Goal: Information Seeking & Learning: Learn about a topic

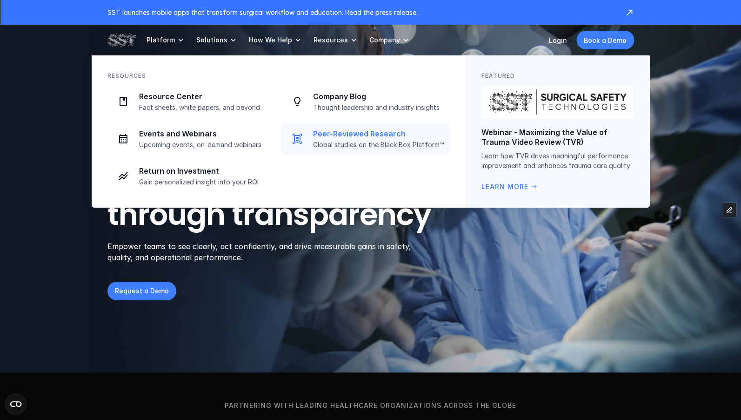
click at [350, 133] on p "Peer-Reviewed Research" at bounding box center [378, 134] width 131 height 10
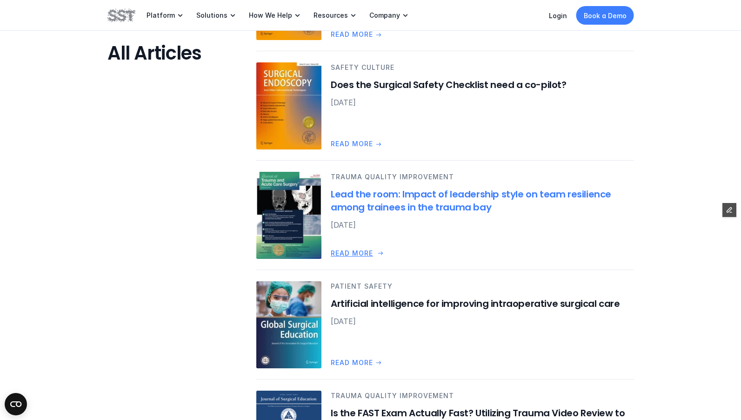
scroll to position [716, 0]
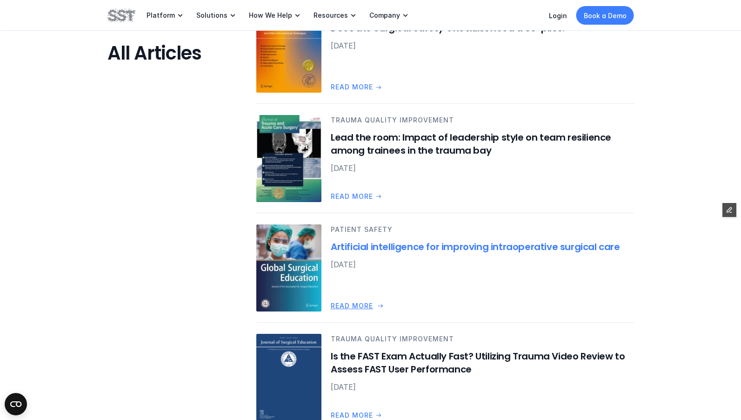
click at [396, 251] on h6 "Artificial intelligence for improving intraoperative surgical care" at bounding box center [482, 246] width 303 height 13
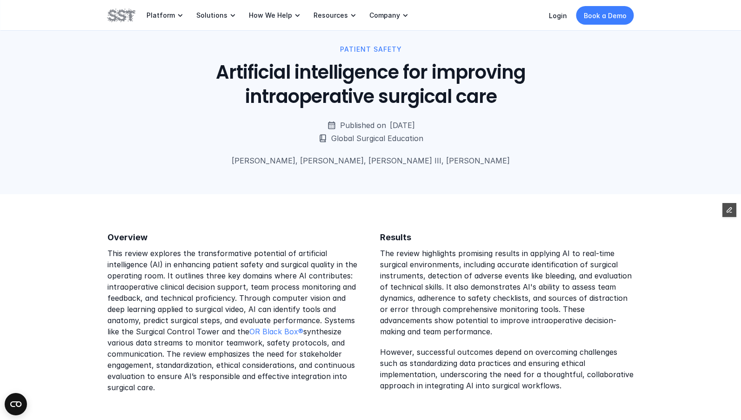
scroll to position [288, 0]
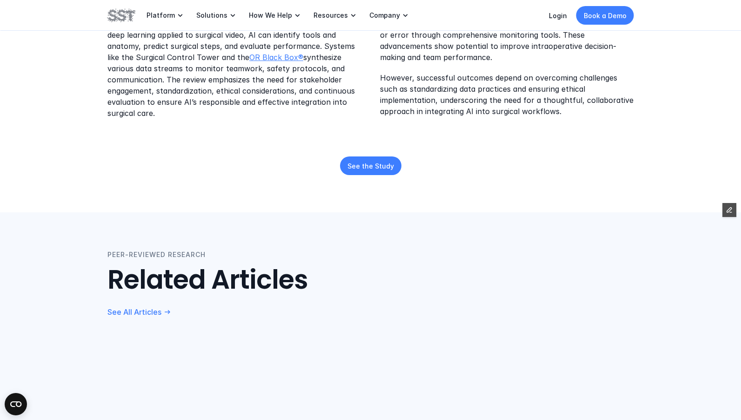
click at [278, 54] on link "OR Black Box®" at bounding box center [276, 57] width 54 height 9
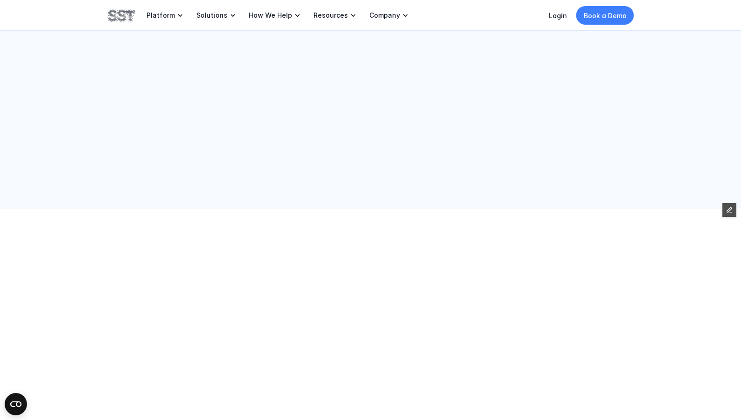
scroll to position [288, 0]
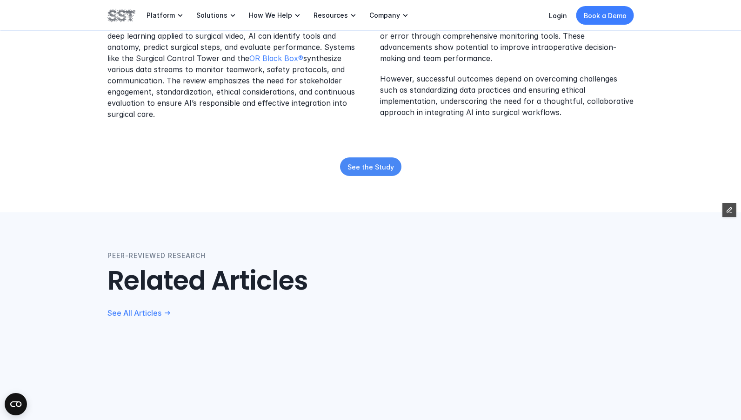
click at [356, 163] on p "See the Study" at bounding box center [370, 166] width 47 height 10
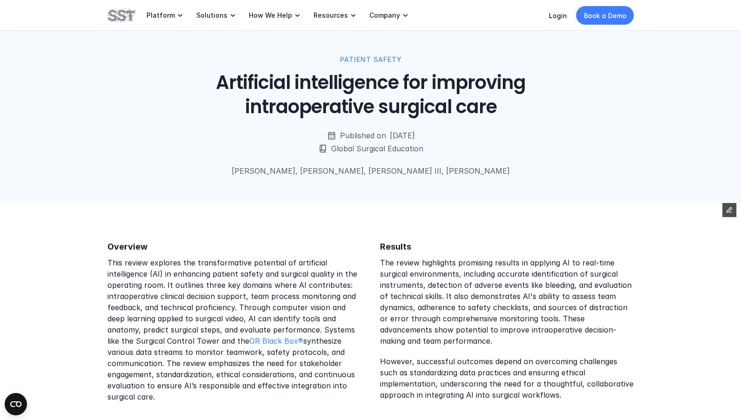
scroll to position [0, 0]
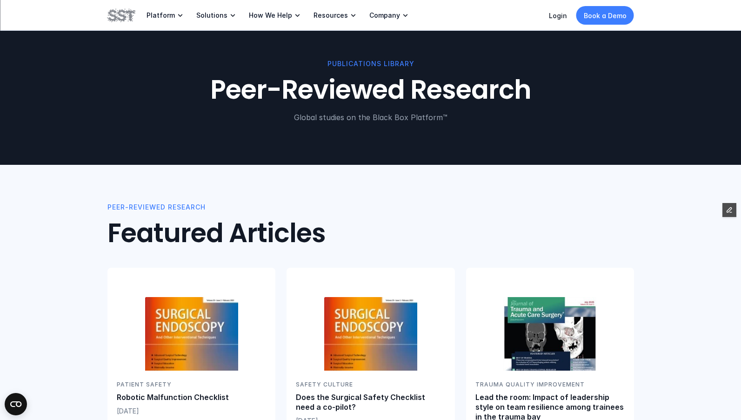
click at [133, 15] on img at bounding box center [121, 15] width 28 height 16
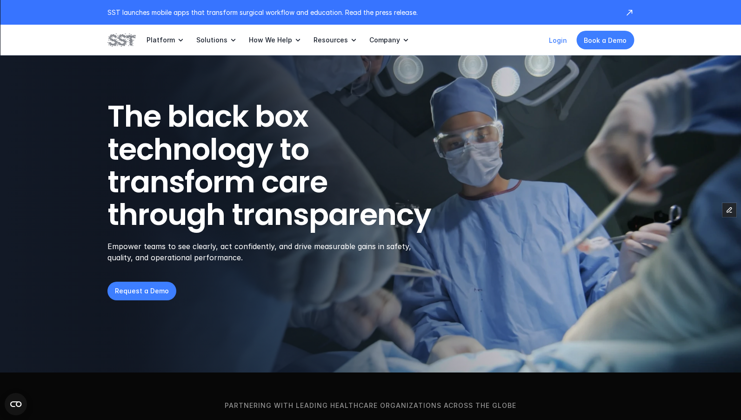
click at [561, 40] on link "Login" at bounding box center [558, 40] width 18 height 8
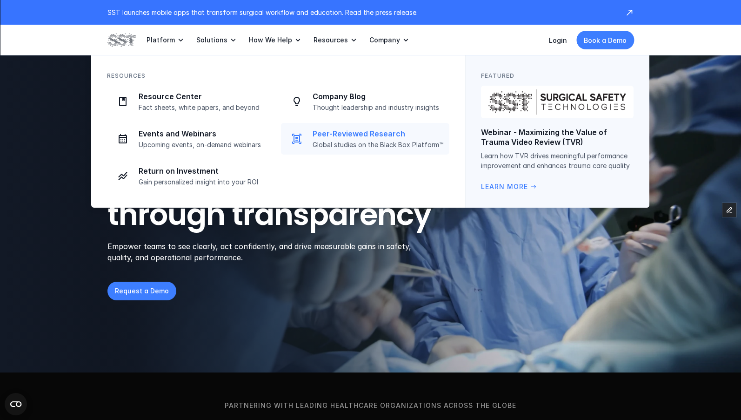
click at [333, 144] on p "Global studies on the Black Box Platform™" at bounding box center [378, 144] width 131 height 8
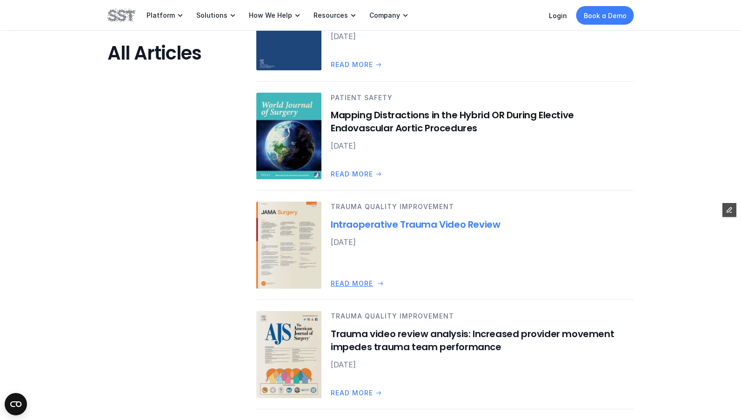
scroll to position [1227, 0]
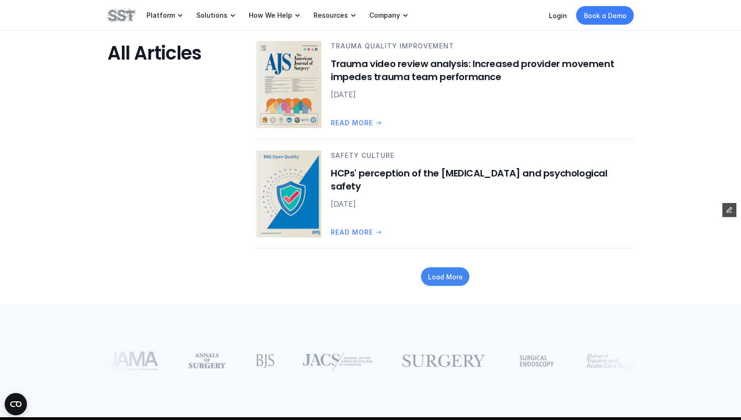
click at [446, 275] on p "Load More" at bounding box center [444, 277] width 35 height 10
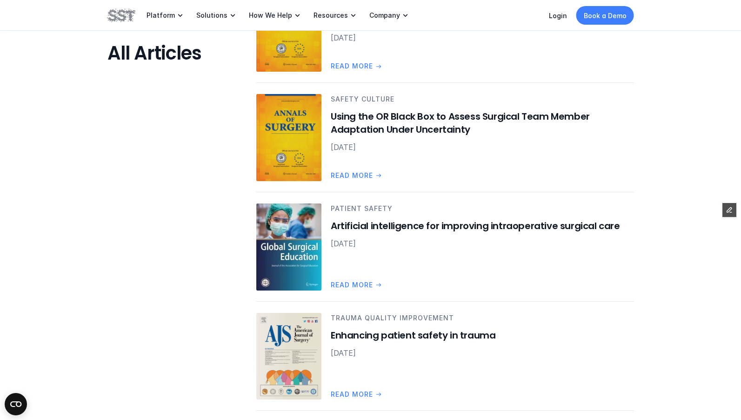
scroll to position [1734, 0]
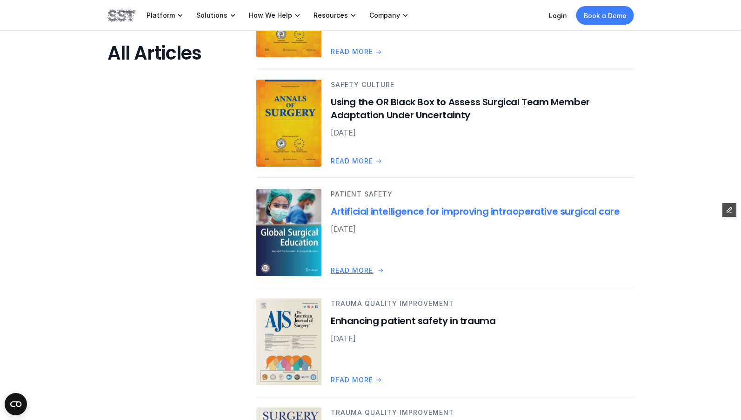
click at [435, 214] on h6 "Artificial intelligence for improving intraoperative surgical care" at bounding box center [482, 211] width 303 height 13
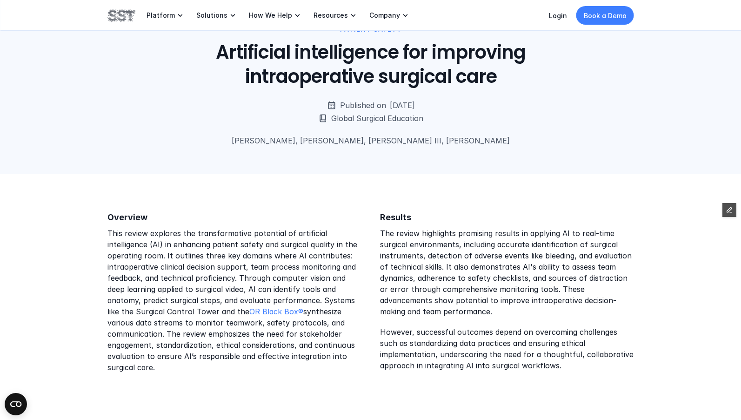
scroll to position [159, 0]
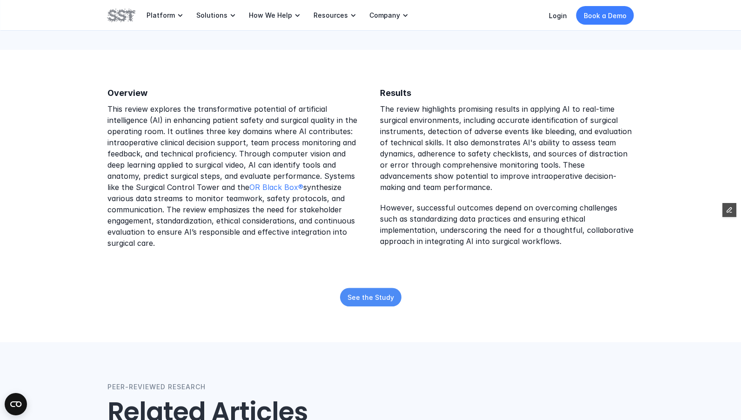
click at [380, 304] on link "See the Study" at bounding box center [370, 296] width 61 height 19
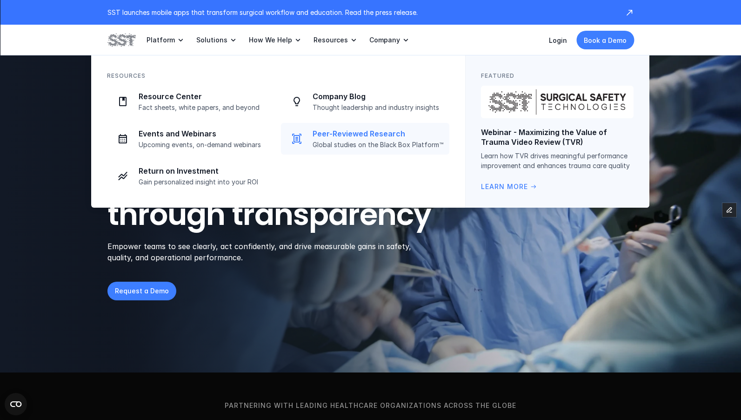
click at [346, 129] on p "Peer-Reviewed Research" at bounding box center [378, 134] width 131 height 10
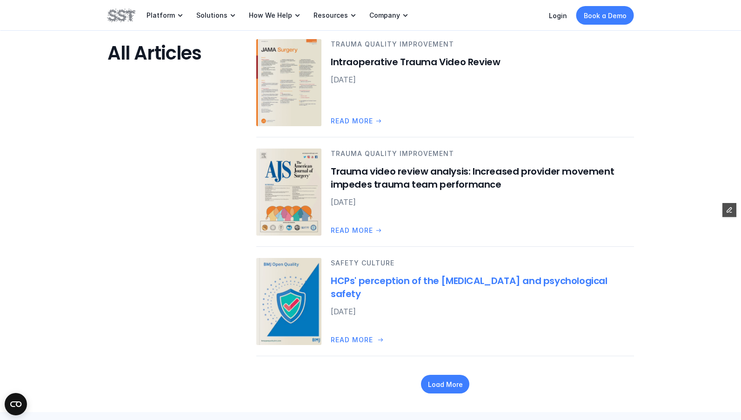
scroll to position [1130, 0]
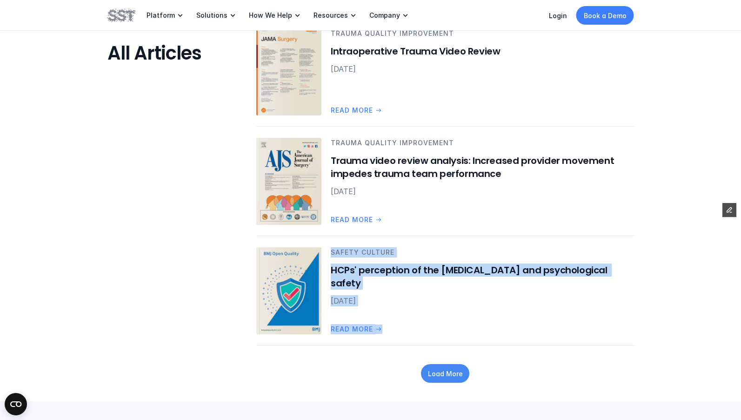
click at [438, 373] on p "Load More" at bounding box center [444, 373] width 35 height 10
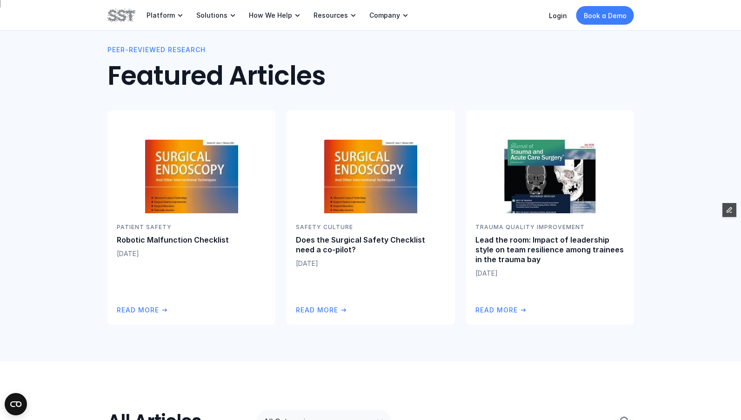
scroll to position [0, 0]
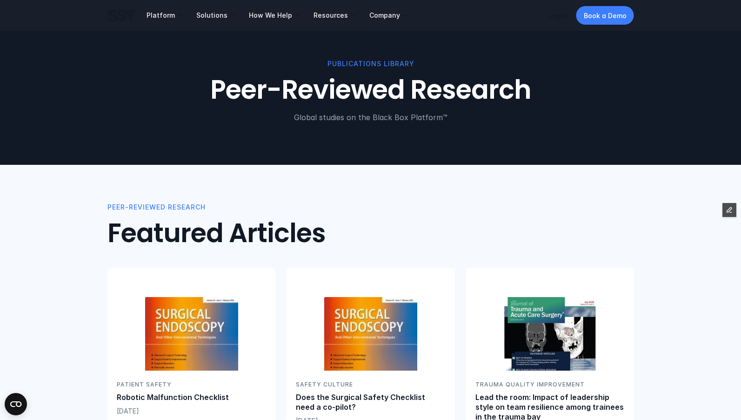
click at [108, 7] on img at bounding box center [121, 15] width 28 height 16
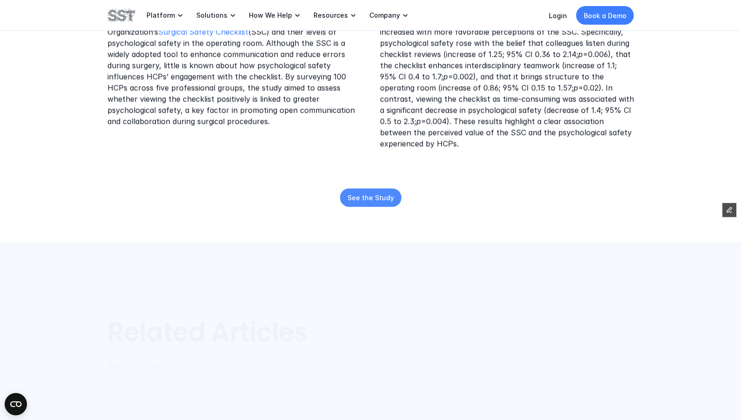
scroll to position [304, 0]
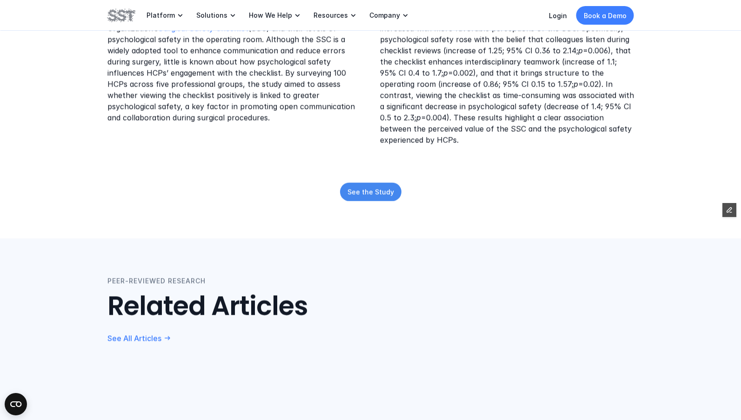
click at [366, 186] on link "See the Study" at bounding box center [370, 191] width 61 height 19
